Goal: Task Accomplishment & Management: Manage account settings

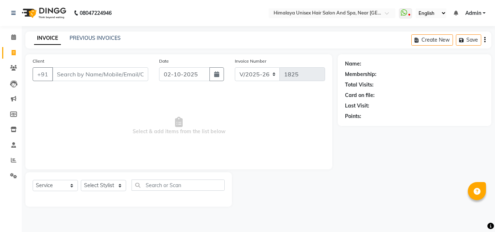
select select "4594"
select select "service"
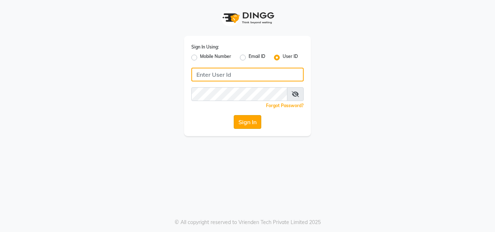
type input "himalaya123"
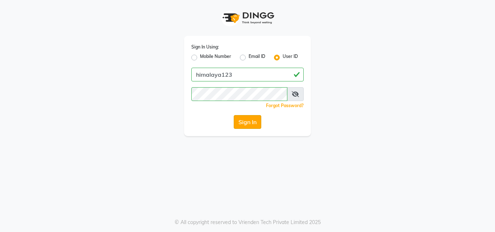
click at [252, 120] on button "Sign In" at bounding box center [248, 122] width 28 height 14
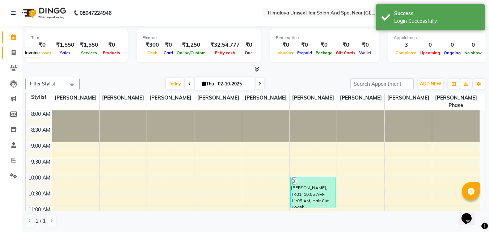
click at [13, 49] on span at bounding box center [13, 53] width 13 height 8
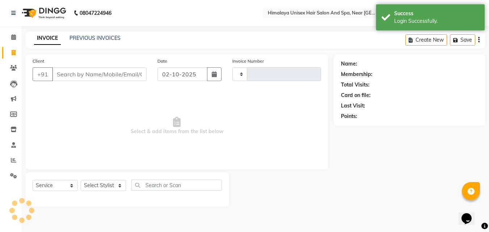
click at [13, 49] on span at bounding box center [13, 53] width 13 height 8
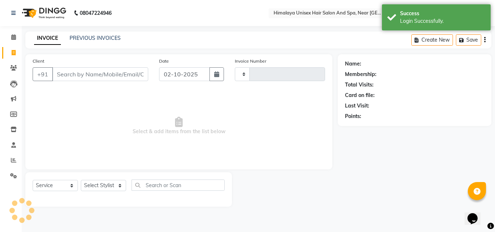
select select "service"
select select "4594"
type input "1825"
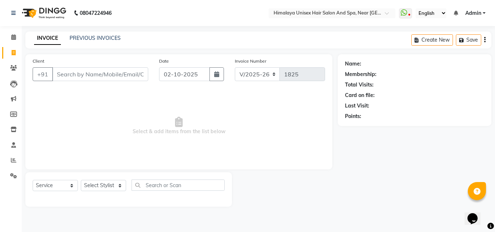
click at [100, 80] on input "Client" at bounding box center [100, 74] width 96 height 14
click at [70, 73] on input "Client" at bounding box center [100, 74] width 96 height 14
click at [75, 71] on input "Client" at bounding box center [100, 74] width 96 height 14
drag, startPoint x: 0, startPoint y: 67, endPoint x: 0, endPoint y: 151, distance: 83.7
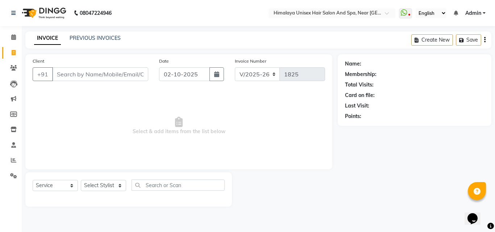
drag, startPoint x: 0, startPoint y: 151, endPoint x: 2, endPoint y: 211, distance: 60.2
drag, startPoint x: 2, startPoint y: 211, endPoint x: 219, endPoint y: 73, distance: 257.4
click at [215, 67] on div "Date [DATE]" at bounding box center [192, 72] width 76 height 30
click at [123, 185] on select "Select Stylist [PERSON_NAME] Phase [PERSON_NAME] [PERSON_NAME] [PERSON_NAME] [P…" at bounding box center [103, 185] width 45 height 11
select select "43553"
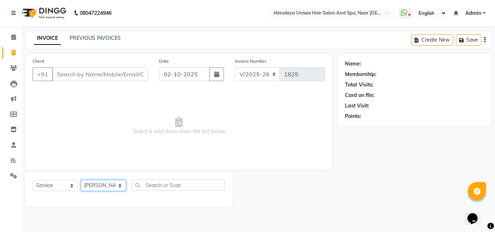
click at [81, 180] on select "Select Stylist [PERSON_NAME] Phase [PERSON_NAME] [PERSON_NAME] [PERSON_NAME] [P…" at bounding box center [103, 185] width 45 height 11
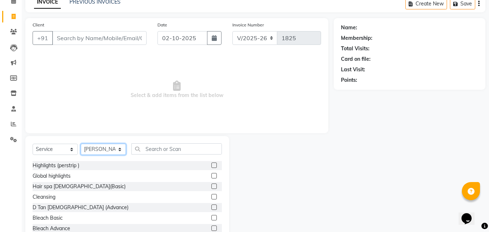
scroll to position [36, 0]
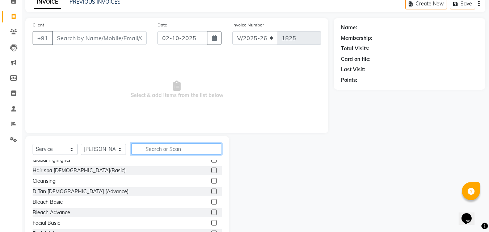
click at [148, 150] on input "text" at bounding box center [176, 148] width 91 height 11
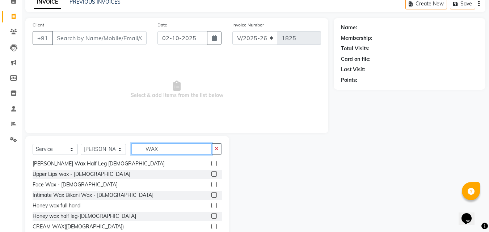
scroll to position [58, 0]
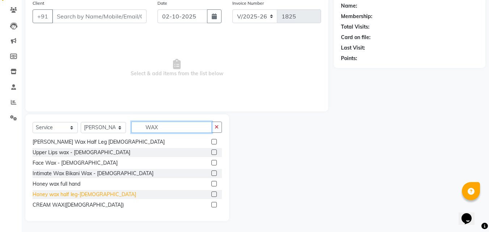
type input "WAX"
click at [94, 191] on div "Honey wax half leg-[DEMOGRAPHIC_DATA]" at bounding box center [127, 194] width 189 height 9
click at [94, 191] on div "Honey wax half leg-[DEMOGRAPHIC_DATA]" at bounding box center [85, 195] width 104 height 8
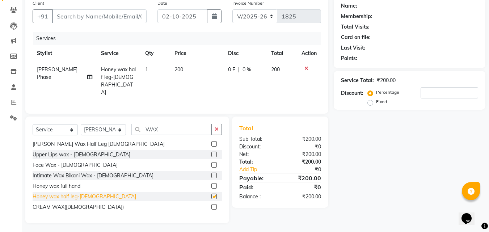
checkbox input "false"
click at [48, 183] on div "Honey wax full hand" at bounding box center [57, 187] width 48 height 8
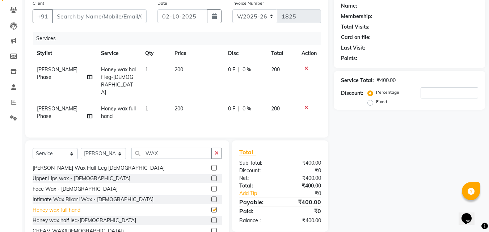
checkbox input "false"
click at [305, 105] on icon at bounding box center [307, 107] width 4 height 5
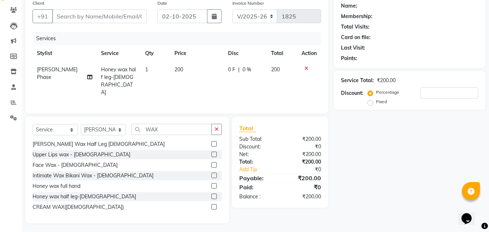
click at [300, 70] on td at bounding box center [309, 81] width 24 height 39
click at [302, 67] on div at bounding box center [309, 68] width 15 height 5
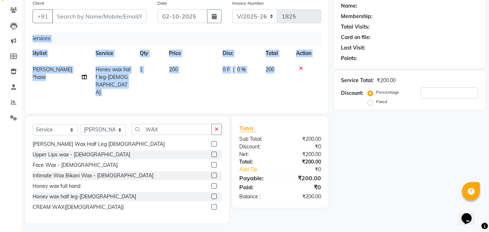
drag, startPoint x: 301, startPoint y: 67, endPoint x: 319, endPoint y: 51, distance: 23.6
click at [319, 51] on div "Services Stylist Service Qty Price Disc Total Action [PERSON_NAME] Phase Honey …" at bounding box center [177, 69] width 289 height 75
click at [301, 69] on icon at bounding box center [301, 68] width 4 height 5
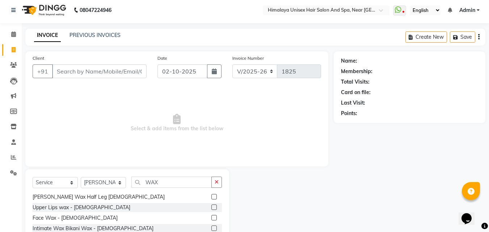
scroll to position [0, 0]
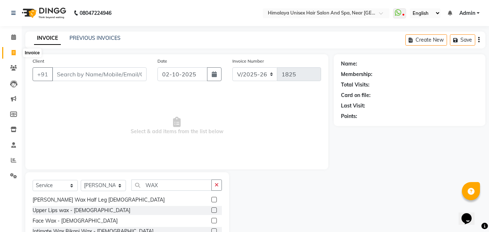
click at [17, 52] on span at bounding box center [13, 53] width 13 height 8
select select "service"
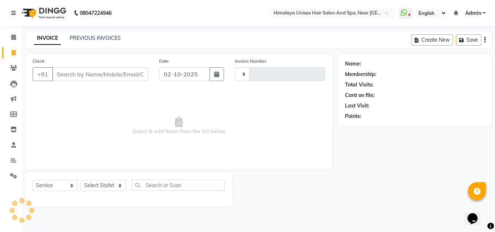
type input "1825"
select select "4594"
click at [71, 79] on input "Client" at bounding box center [100, 74] width 96 height 14
click at [85, 70] on input "Client" at bounding box center [100, 74] width 96 height 14
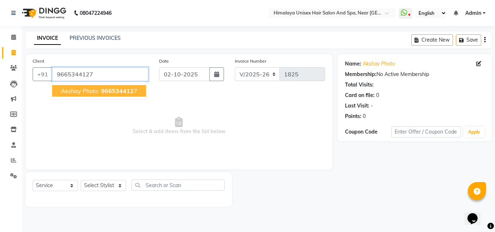
click at [104, 75] on input "9665344127" at bounding box center [100, 74] width 96 height 14
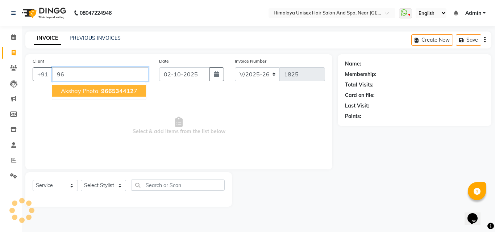
type input "9"
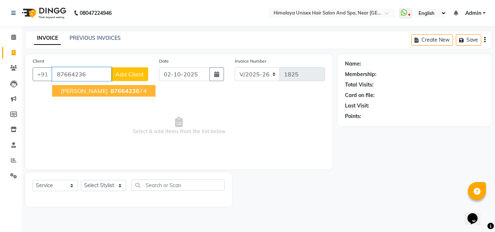
click at [107, 89] on button "[PERSON_NAME] 87664236 74" at bounding box center [103, 91] width 103 height 12
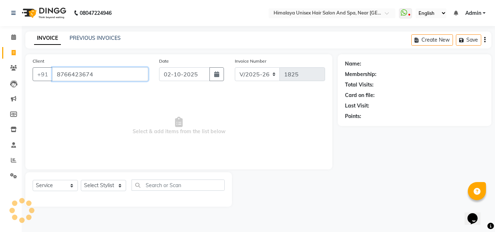
type input "8766423674"
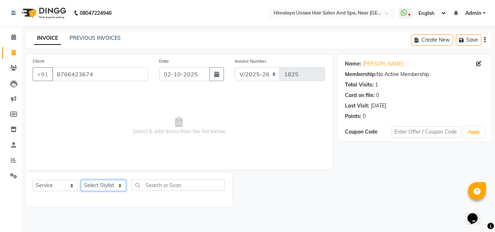
click at [121, 182] on select "Select Stylist [PERSON_NAME] Phase [PERSON_NAME] [PERSON_NAME] [PERSON_NAME] [P…" at bounding box center [103, 185] width 45 height 11
select select "32633"
click at [81, 180] on select "Select Stylist [PERSON_NAME] Phase [PERSON_NAME] [PERSON_NAME] [PERSON_NAME] [P…" at bounding box center [103, 185] width 45 height 11
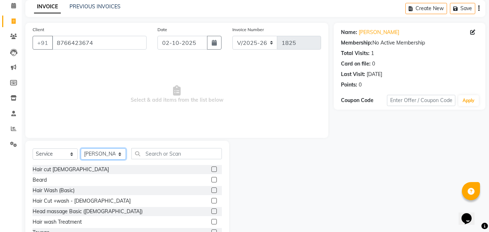
scroll to position [58, 0]
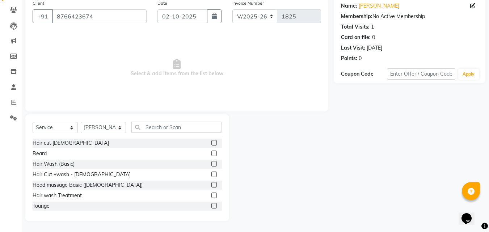
drag, startPoint x: 58, startPoint y: 141, endPoint x: 57, endPoint y: 148, distance: 6.6
click at [57, 148] on div "Hair cut [DEMOGRAPHIC_DATA] [PERSON_NAME] Hair Wash (Basic) Hair Cut +wash - [D…" at bounding box center [127, 175] width 189 height 72
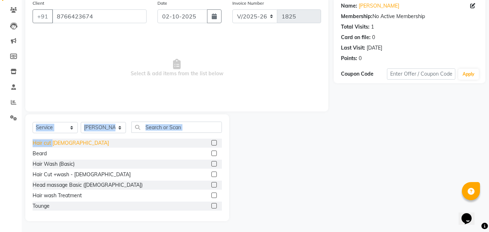
click at [54, 140] on div "Select Service Product Membership Package Voucher Prepaid Gift Card Select Styl…" at bounding box center [127, 167] width 204 height 107
click at [53, 141] on div "Hair cut [DEMOGRAPHIC_DATA]" at bounding box center [71, 143] width 76 height 8
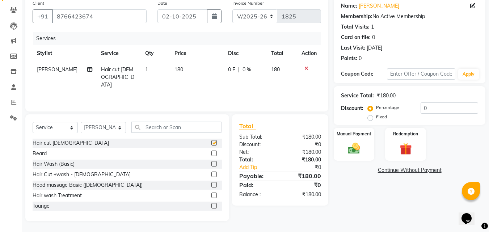
checkbox input "false"
click at [45, 152] on div "Beard" at bounding box center [40, 154] width 14 height 8
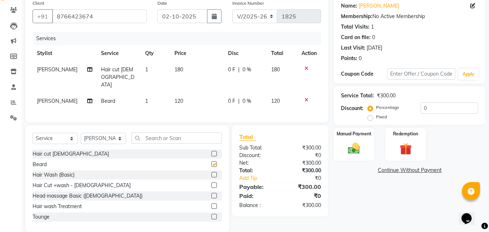
checkbox input "false"
click at [360, 147] on img at bounding box center [354, 148] width 20 height 14
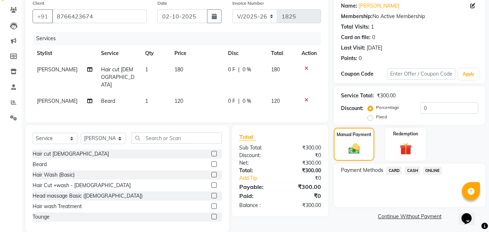
click at [433, 167] on span "ONLINE" at bounding box center [432, 171] width 19 height 8
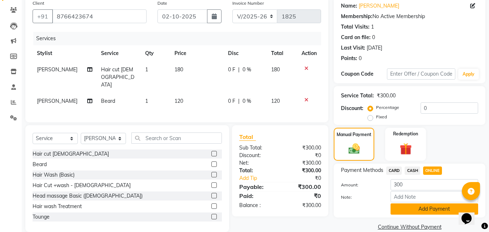
click at [406, 206] on button "Add Payment" at bounding box center [435, 209] width 88 height 11
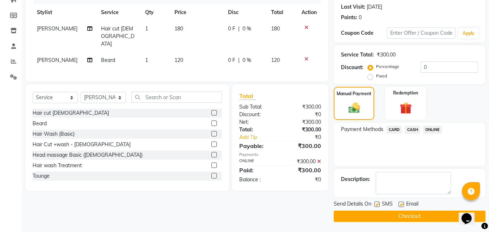
scroll to position [100, 0]
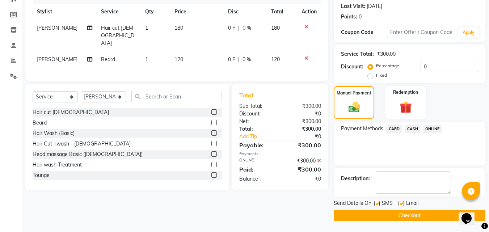
click at [379, 204] on label at bounding box center [376, 203] width 5 height 5
click at [379, 204] on input "checkbox" at bounding box center [376, 204] width 5 height 5
checkbox input "false"
click at [403, 202] on label at bounding box center [401, 203] width 5 height 5
click at [403, 202] on input "checkbox" at bounding box center [401, 204] width 5 height 5
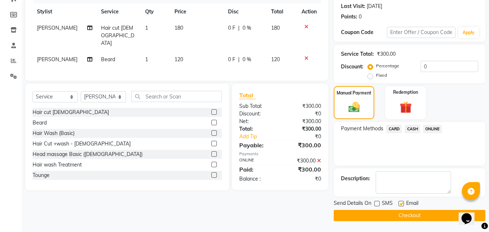
checkbox input "false"
click at [403, 212] on button "Checkout" at bounding box center [410, 215] width 152 height 11
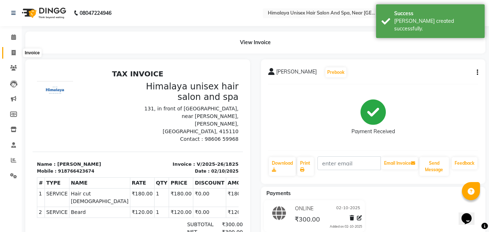
click at [10, 51] on span at bounding box center [13, 53] width 13 height 8
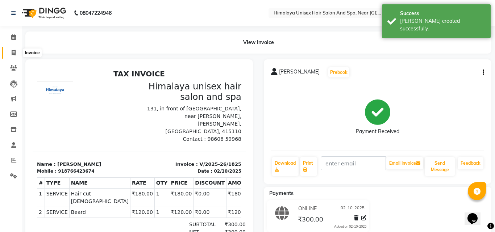
select select "4594"
select select "service"
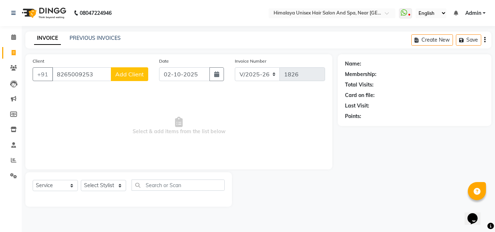
type input "8265009253"
click at [121, 75] on span "Add Client" at bounding box center [129, 74] width 29 height 7
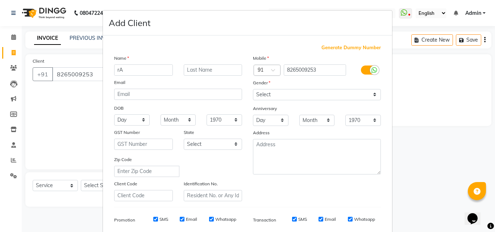
type input "r"
type input "Rahul"
click at [194, 68] on input "text" at bounding box center [213, 69] width 59 height 11
type input "Tupe"
click at [278, 92] on select "Select [DEMOGRAPHIC_DATA] [DEMOGRAPHIC_DATA] Other Prefer Not To Say" at bounding box center [317, 94] width 128 height 11
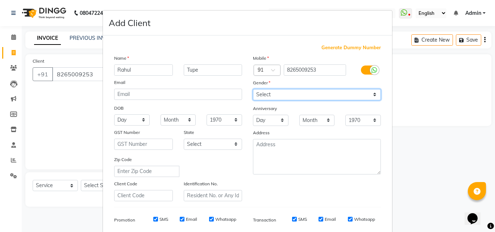
select select "[DEMOGRAPHIC_DATA]"
click at [253, 89] on select "Select [DEMOGRAPHIC_DATA] [DEMOGRAPHIC_DATA] Other Prefer Not To Say" at bounding box center [317, 94] width 128 height 11
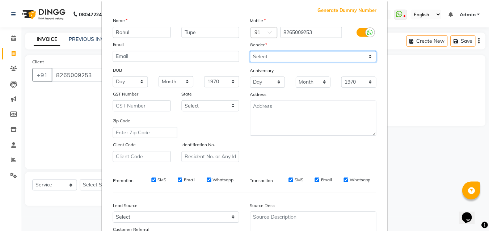
scroll to position [102, 0]
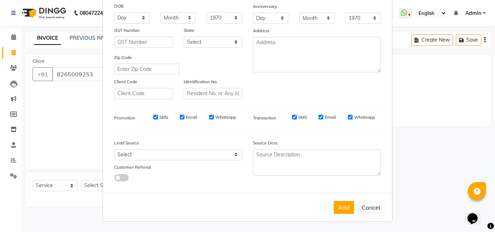
click at [330, 201] on div "Add Cancel" at bounding box center [247, 207] width 289 height 29
click at [342, 211] on button "Add" at bounding box center [344, 207] width 20 height 13
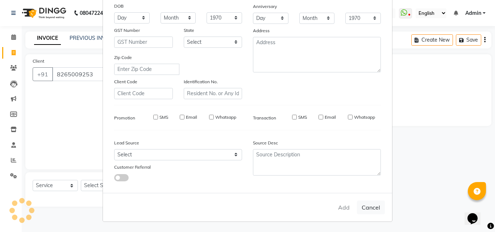
select select
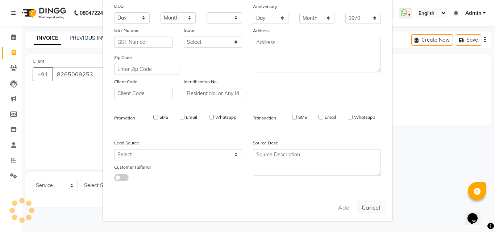
select select
checkbox input "false"
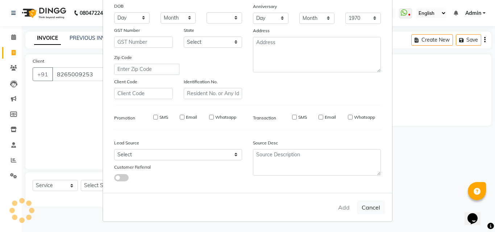
checkbox input "false"
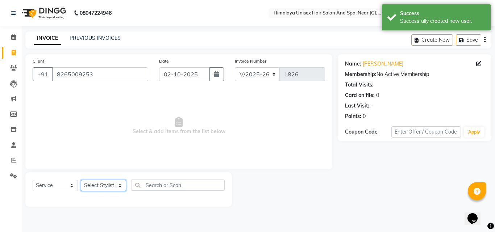
click at [119, 186] on select "Select Stylist [PERSON_NAME] Phase [PERSON_NAME] [PERSON_NAME] [PERSON_NAME] [P…" at bounding box center [103, 185] width 45 height 11
select select "32633"
click at [81, 180] on select "Select Stylist [PERSON_NAME] Phase [PERSON_NAME] [PERSON_NAME] [PERSON_NAME] [P…" at bounding box center [103, 185] width 45 height 11
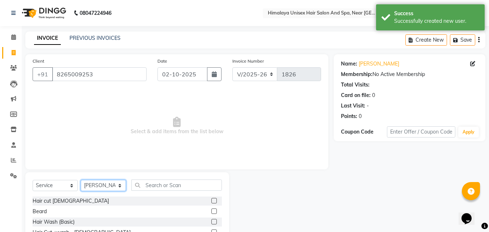
scroll to position [58, 0]
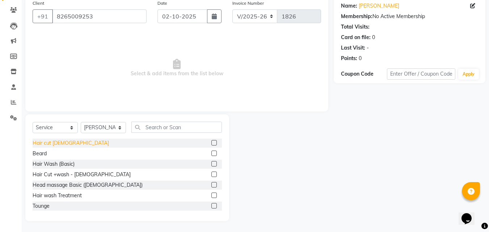
click at [48, 141] on div "Hair cut [DEMOGRAPHIC_DATA]" at bounding box center [71, 143] width 76 height 8
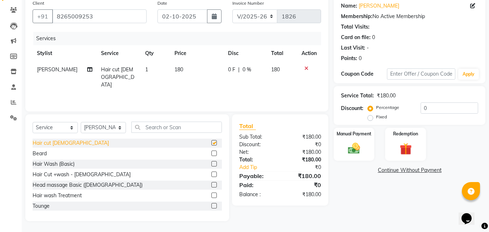
checkbox input "false"
click at [307, 67] on icon at bounding box center [307, 68] width 4 height 5
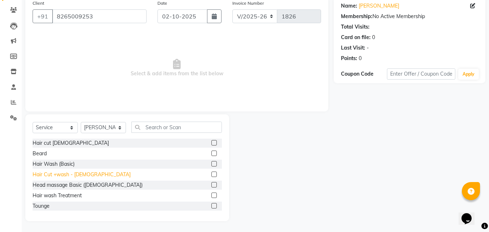
click at [71, 173] on div "Hair Cut +wash - [DEMOGRAPHIC_DATA]" at bounding box center [82, 175] width 98 height 8
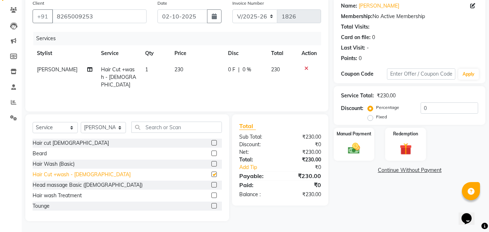
checkbox input "false"
click at [180, 70] on td "230" at bounding box center [197, 78] width 54 height 32
select select "32633"
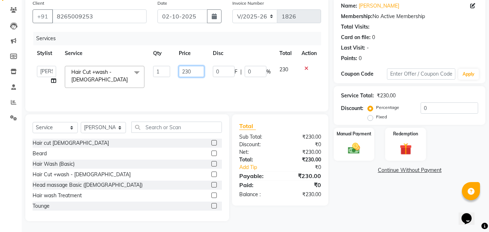
click at [192, 71] on input "230" at bounding box center [191, 71] width 25 height 11
type input "250"
click at [290, 97] on div "Services Stylist Service Qty Price Disc Total Action [PERSON_NAME] Phase [PERSO…" at bounding box center [177, 68] width 289 height 72
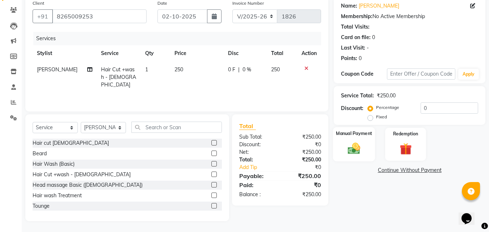
click at [366, 149] on div "Manual Payment" at bounding box center [354, 144] width 42 height 34
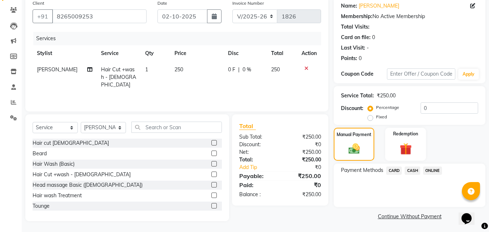
click at [414, 169] on span "CASH" at bounding box center [413, 171] width 16 height 8
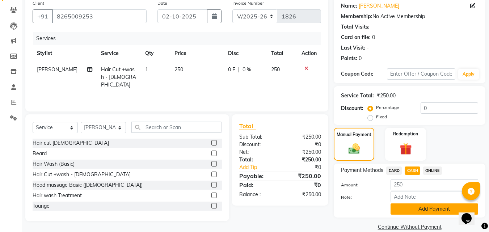
click at [406, 210] on button "Add Payment" at bounding box center [435, 209] width 88 height 11
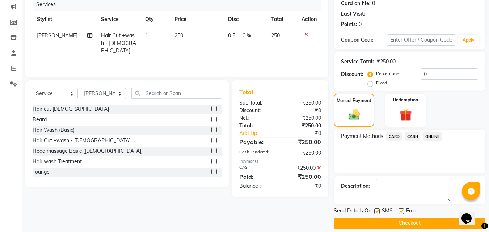
scroll to position [100, 0]
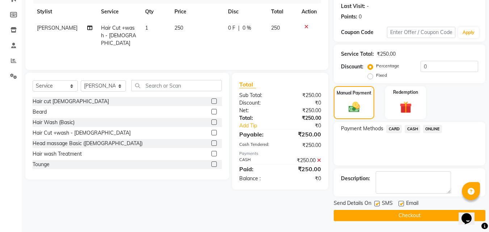
click at [381, 205] on div "SMS" at bounding box center [386, 204] width 24 height 9
click at [377, 202] on label at bounding box center [376, 203] width 5 height 5
click at [377, 202] on input "checkbox" at bounding box center [376, 204] width 5 height 5
checkbox input "false"
click at [404, 200] on div "Email" at bounding box center [412, 204] width 26 height 9
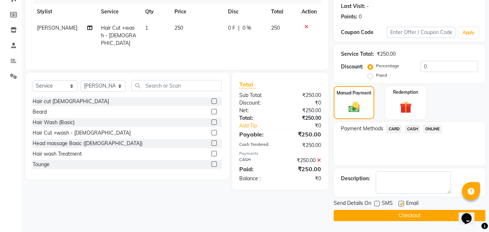
click at [402, 201] on label at bounding box center [401, 203] width 5 height 5
click at [402, 202] on input "checkbox" at bounding box center [401, 204] width 5 height 5
checkbox input "false"
click at [396, 213] on button "Checkout" at bounding box center [410, 215] width 152 height 11
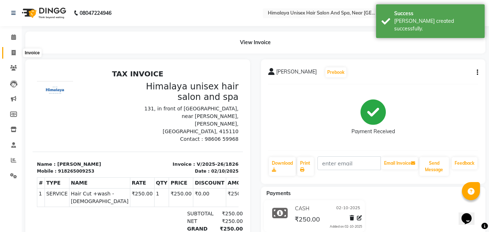
click at [13, 54] on icon at bounding box center [14, 52] width 4 height 5
select select "4594"
select select "service"
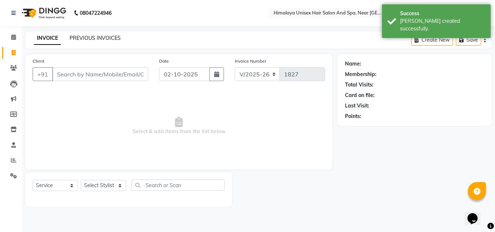
click at [92, 39] on link "PREVIOUS INVOICES" at bounding box center [95, 38] width 51 height 7
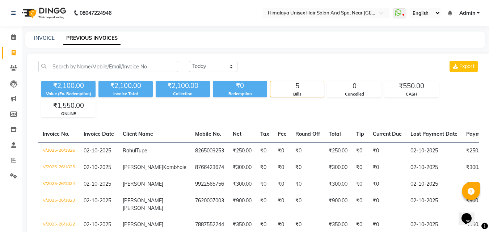
click at [47, 29] on div "08047224946 Select Location × [GEOGRAPHIC_DATA] Unisex Hair Salon And Spa, Near…" at bounding box center [244, 136] width 489 height 273
click at [50, 48] on main "INVOICE PREVIOUS INVOICES [DATE] [DATE] Custom Range Export ₹2,100.00 Value (Ex…" at bounding box center [256, 152] width 468 height 241
click at [49, 34] on div "INVOICE PREVIOUS INVOICES" at bounding box center [255, 40] width 460 height 16
click at [46, 34] on div "INVOICE" at bounding box center [44, 38] width 21 height 8
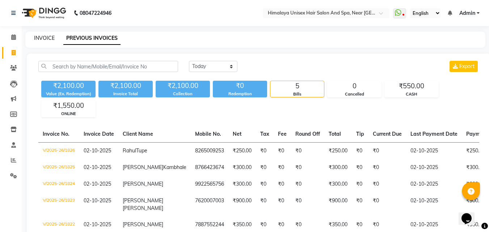
click at [43, 37] on link "INVOICE" at bounding box center [44, 38] width 21 height 7
select select "service"
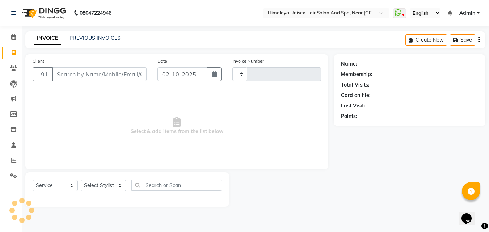
type input "1827"
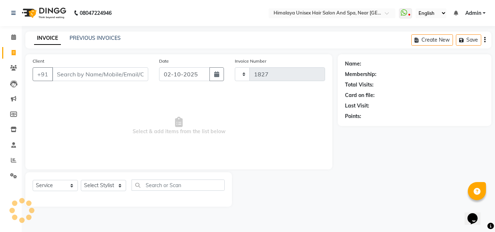
select select "4594"
